Goal: Information Seeking & Learning: Learn about a topic

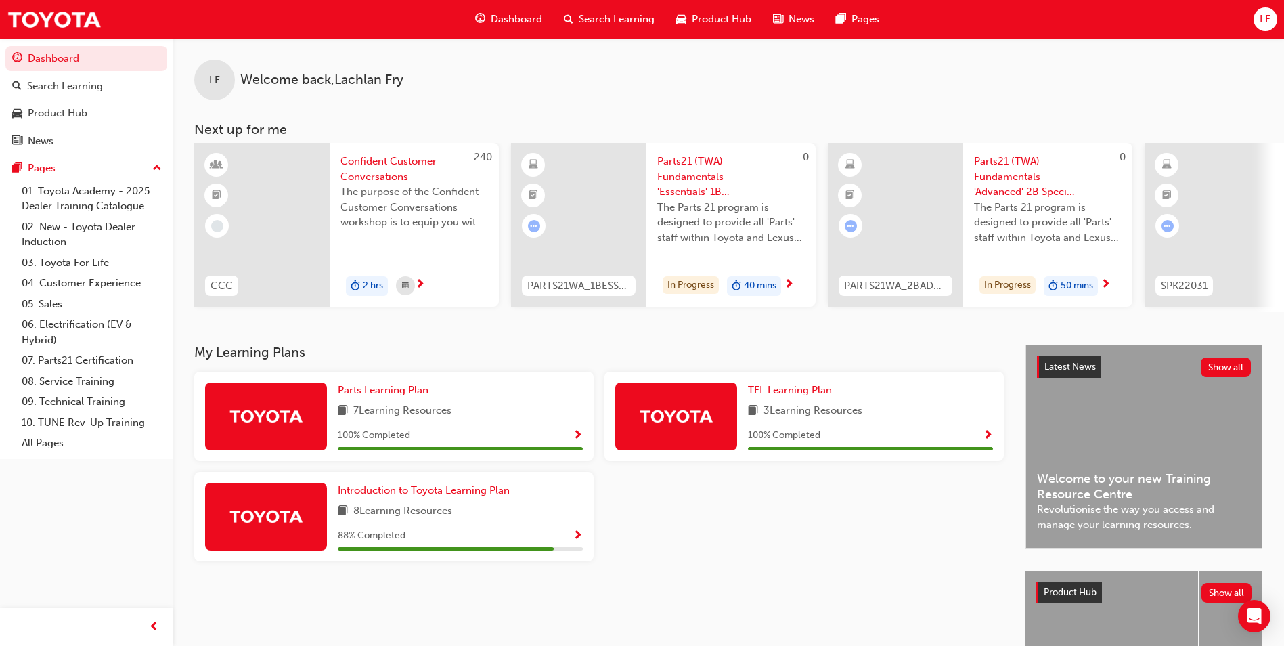
click at [588, 22] on span "Search Learning" at bounding box center [617, 20] width 76 height 16
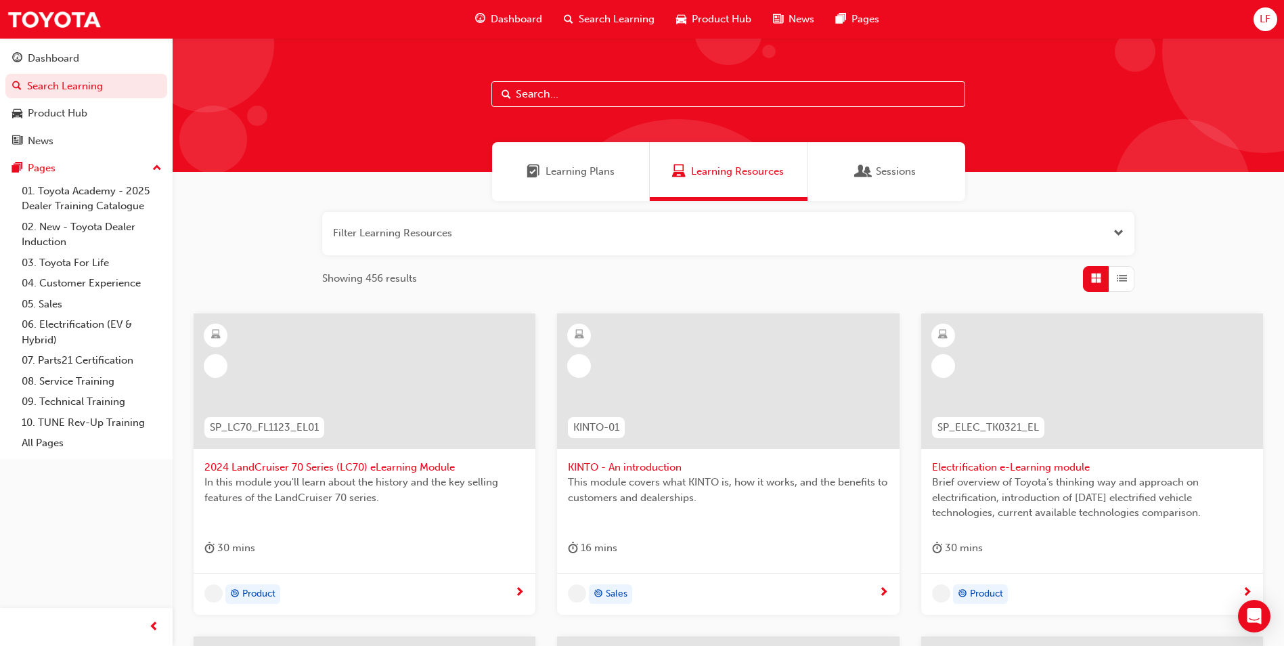
click at [639, 97] on input "text" at bounding box center [728, 94] width 474 height 26
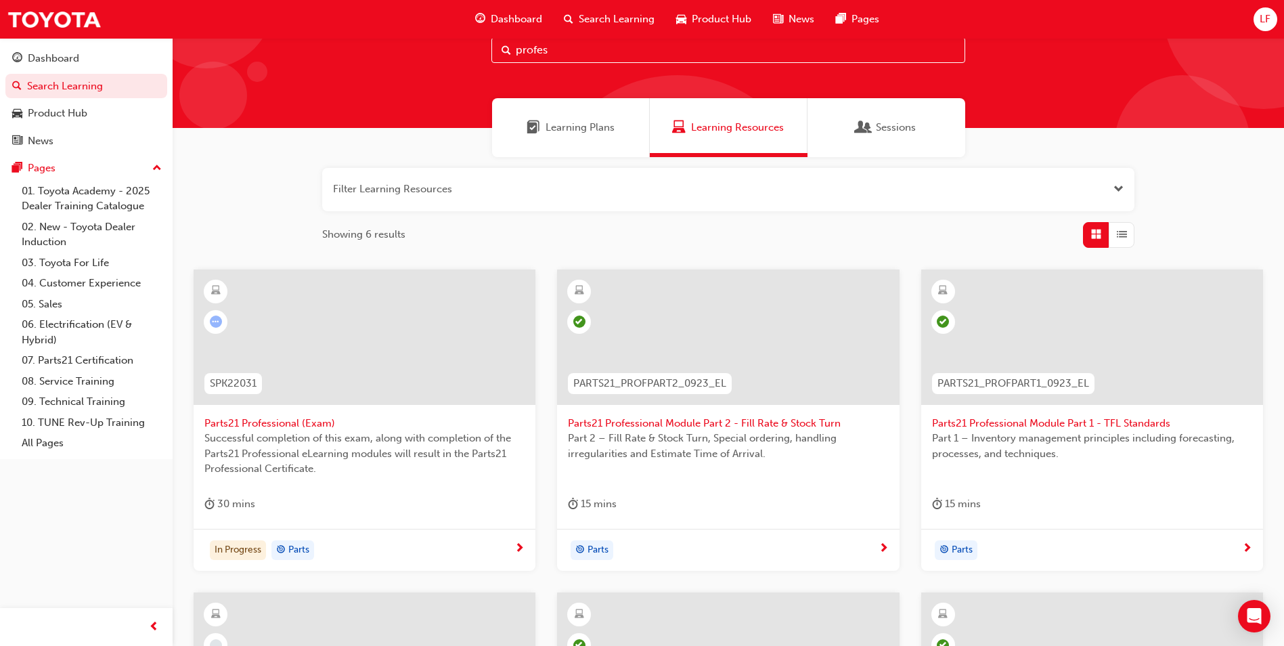
scroll to position [68, 0]
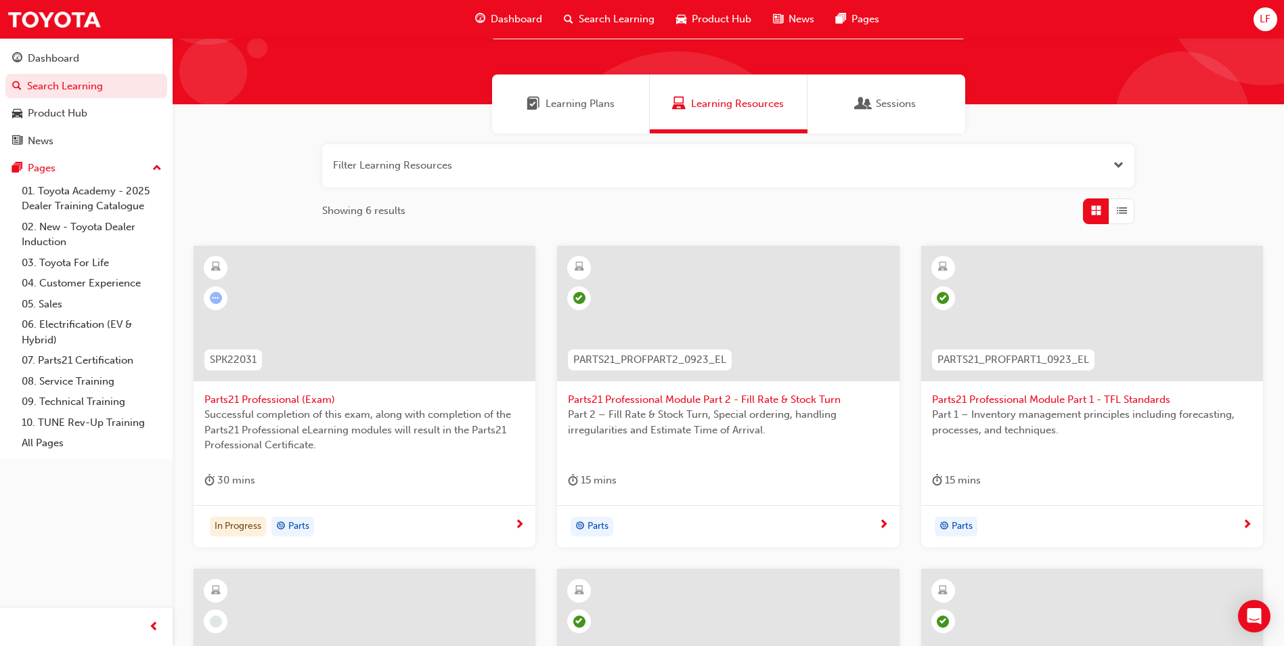
type input "profes"
click at [293, 395] on span "Parts21 Professional (Exam)" at bounding box center [364, 400] width 320 height 16
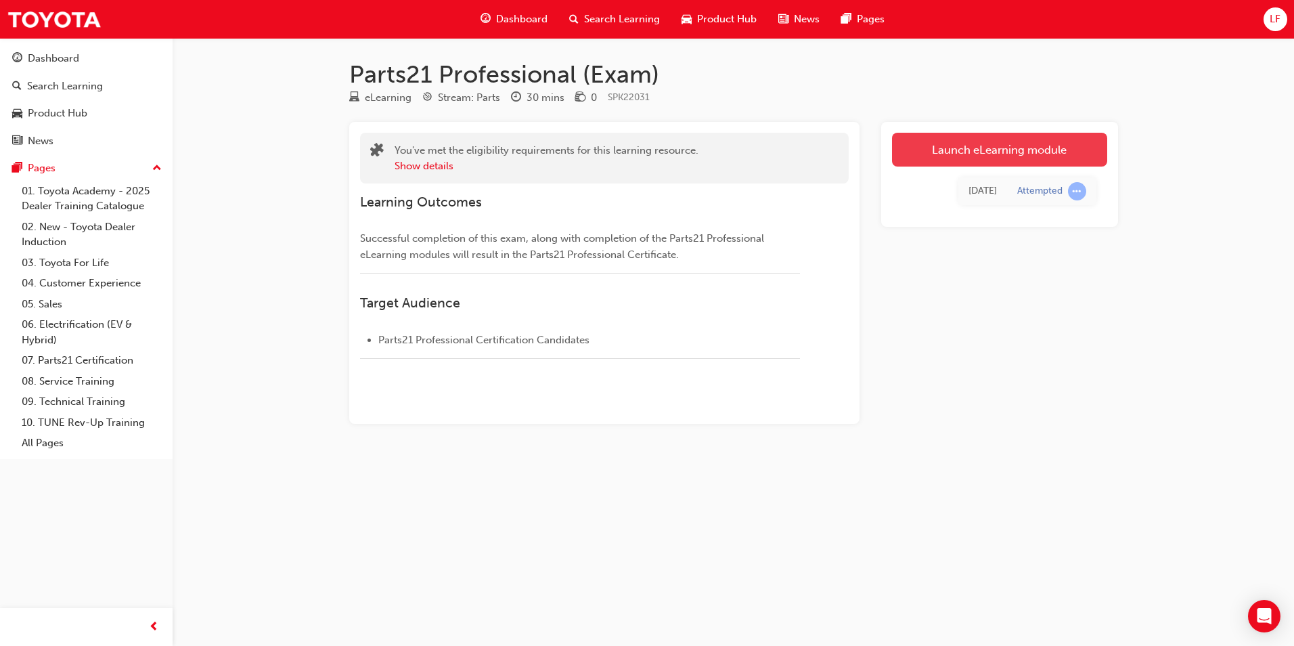
click at [1023, 139] on link "Launch eLearning module" at bounding box center [999, 150] width 215 height 34
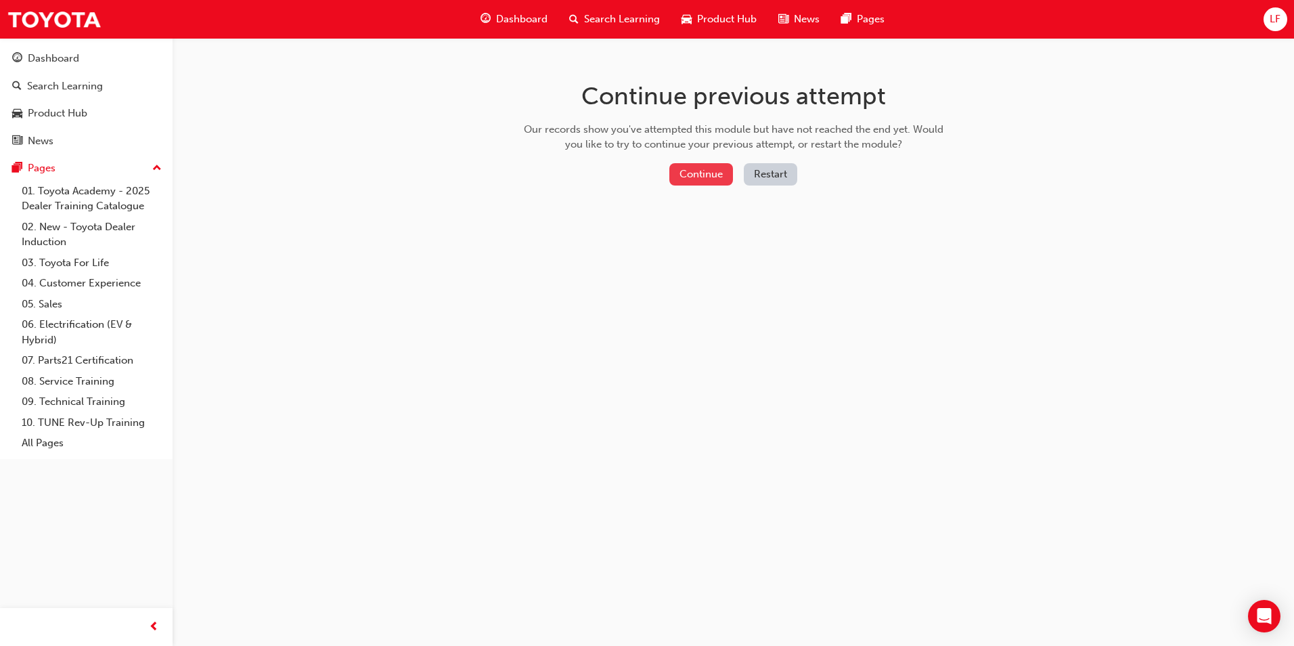
click at [718, 173] on button "Continue" at bounding box center [702, 174] width 64 height 22
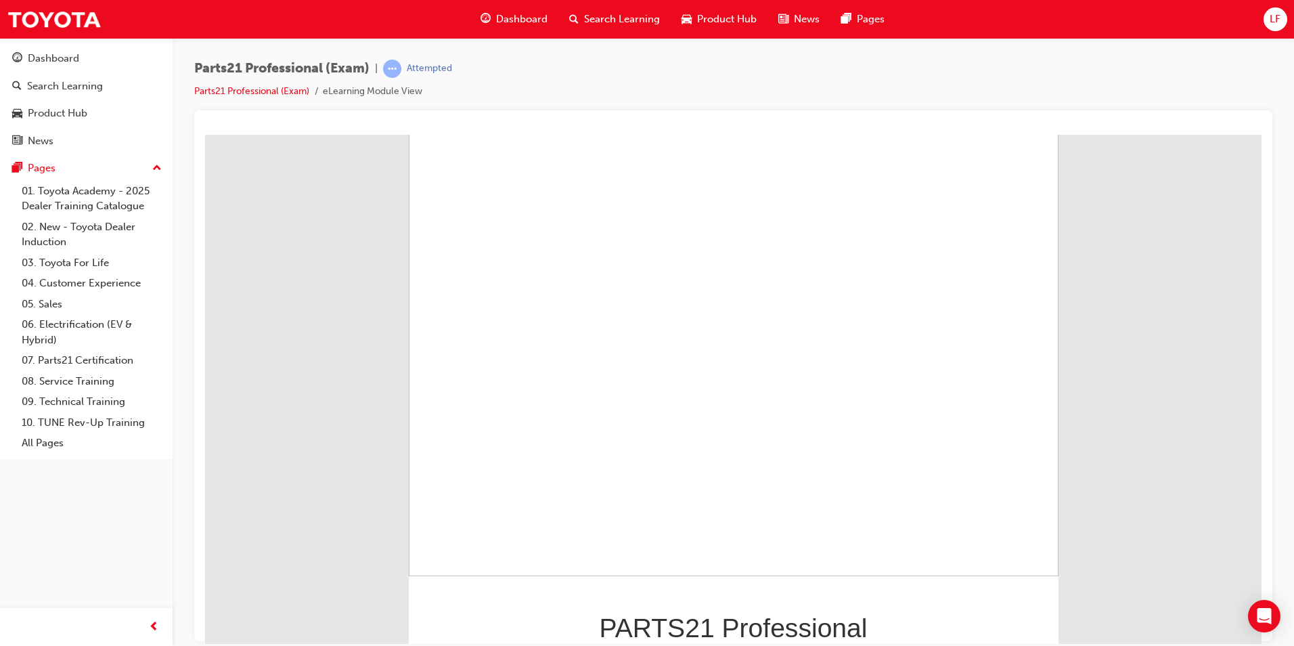
scroll to position [91, 0]
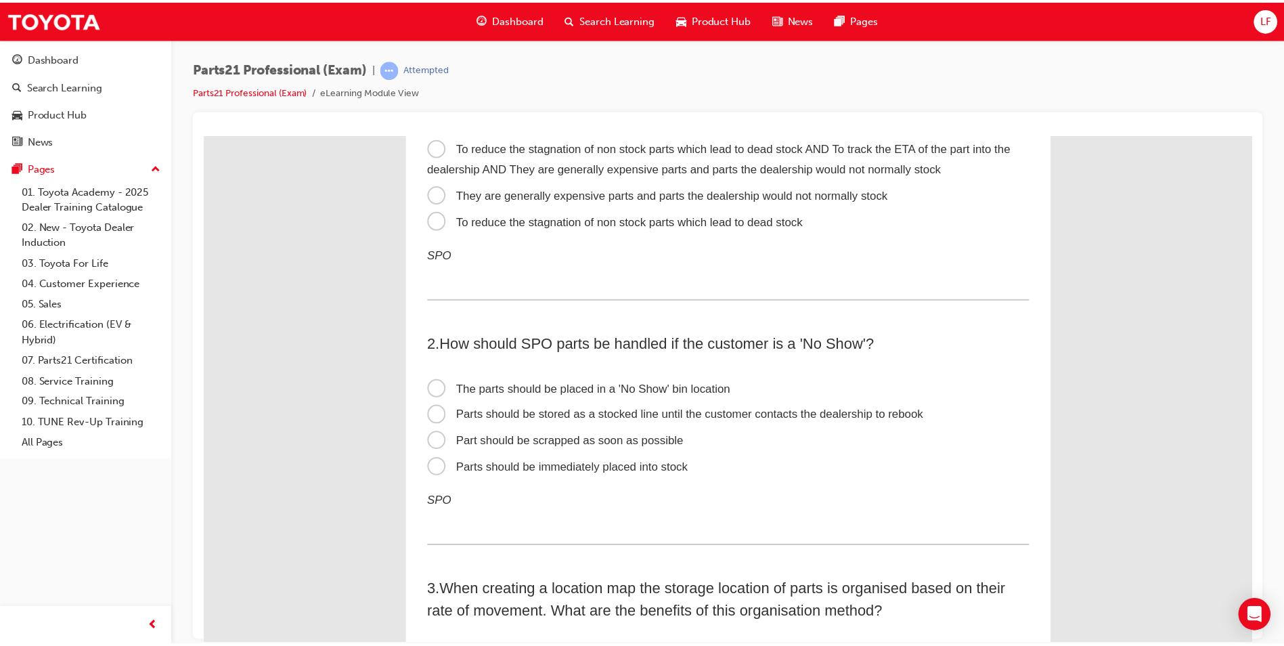
scroll to position [0, 0]
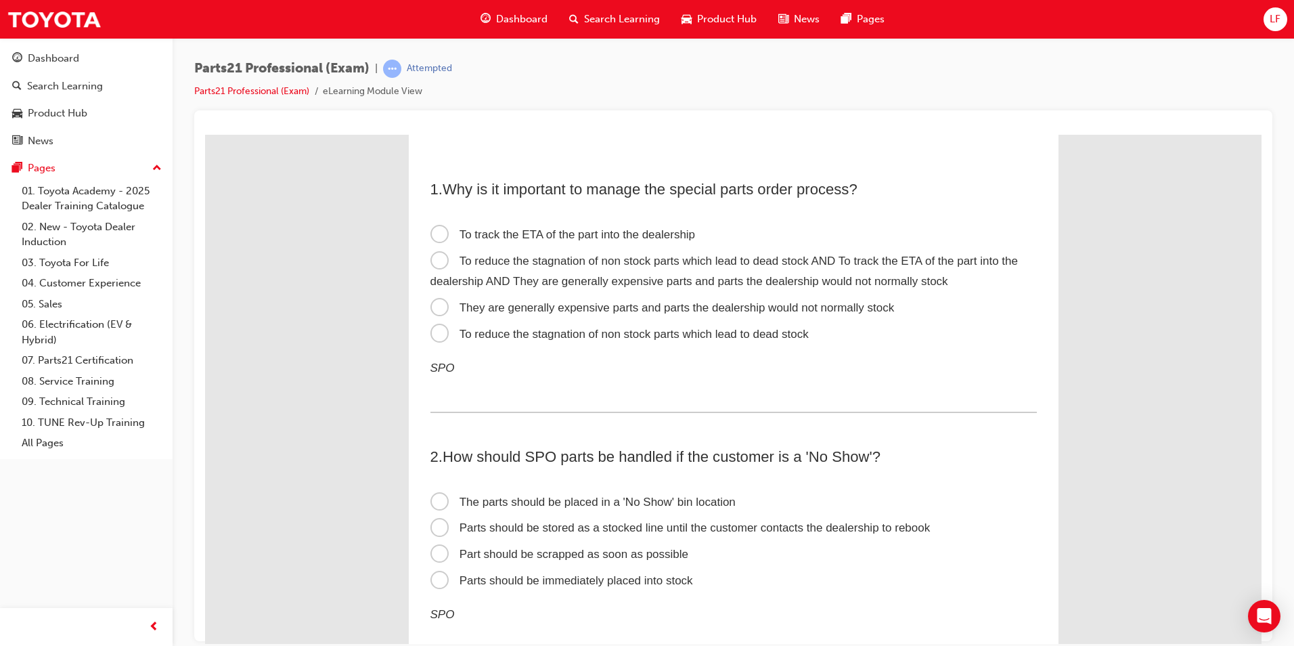
click at [527, 12] on span "Dashboard" at bounding box center [521, 20] width 51 height 16
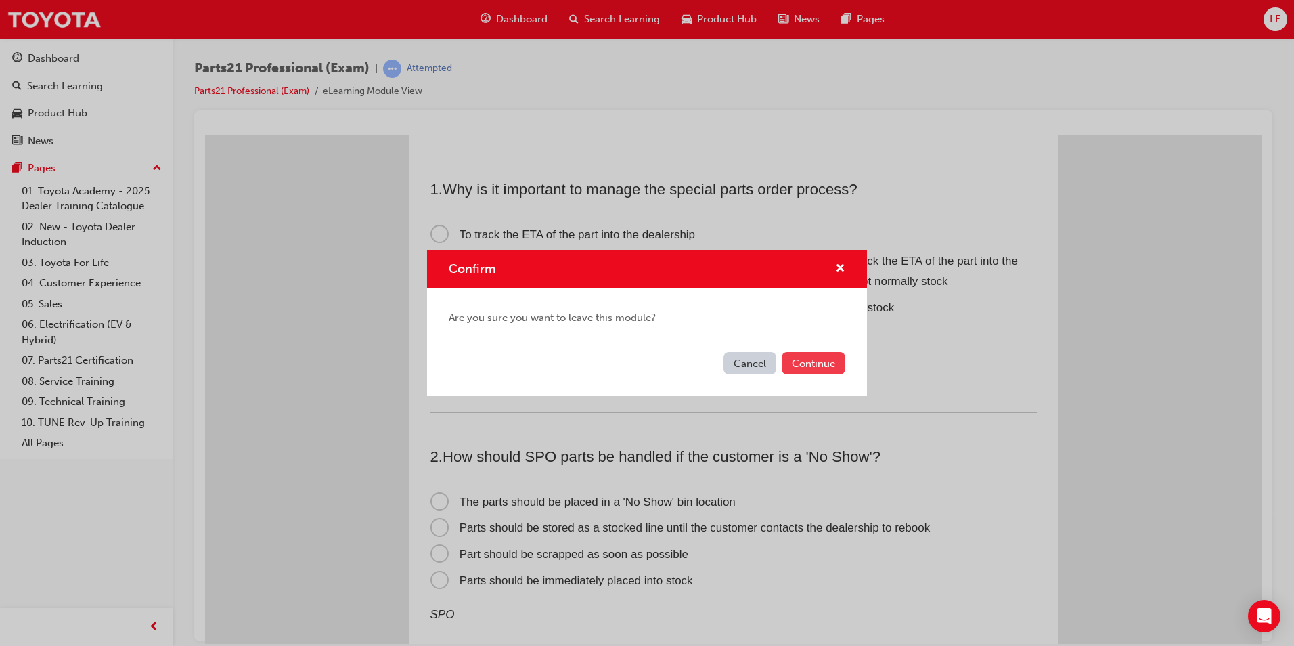
click at [821, 360] on button "Continue" at bounding box center [814, 363] width 64 height 22
